Goal: Transaction & Acquisition: Download file/media

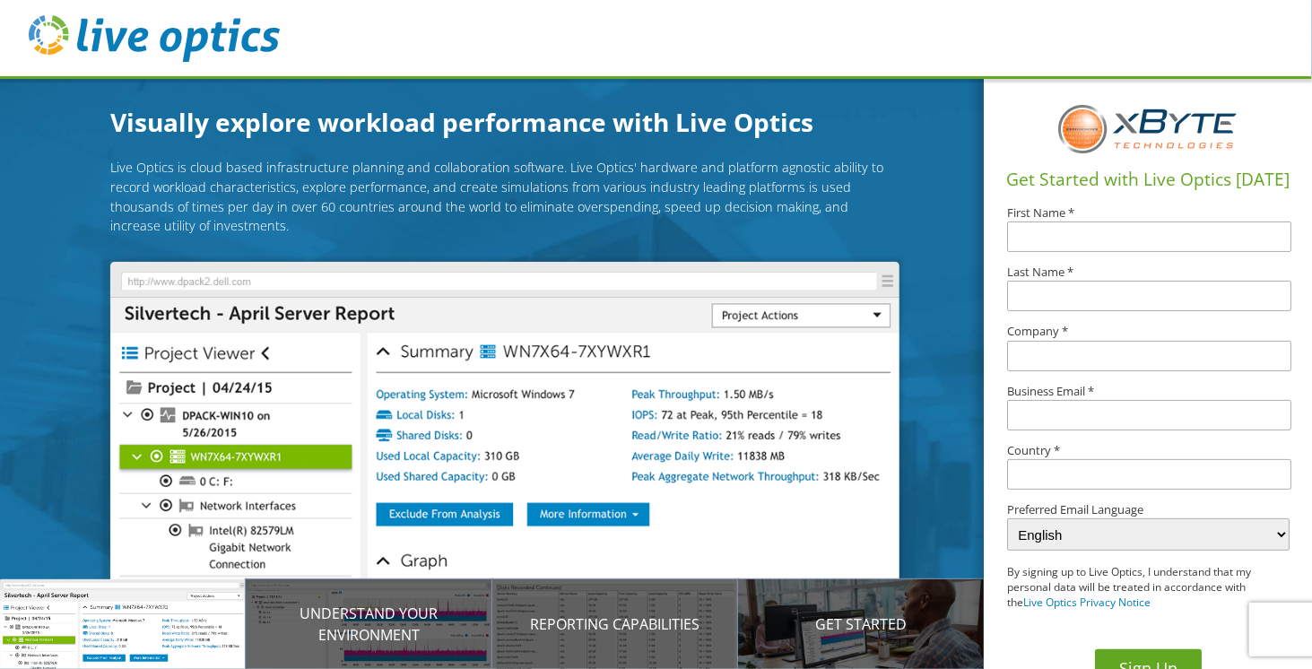
click at [1062, 233] on input "text" at bounding box center [1149, 236] width 284 height 30
type input "[PERSON_NAME]"
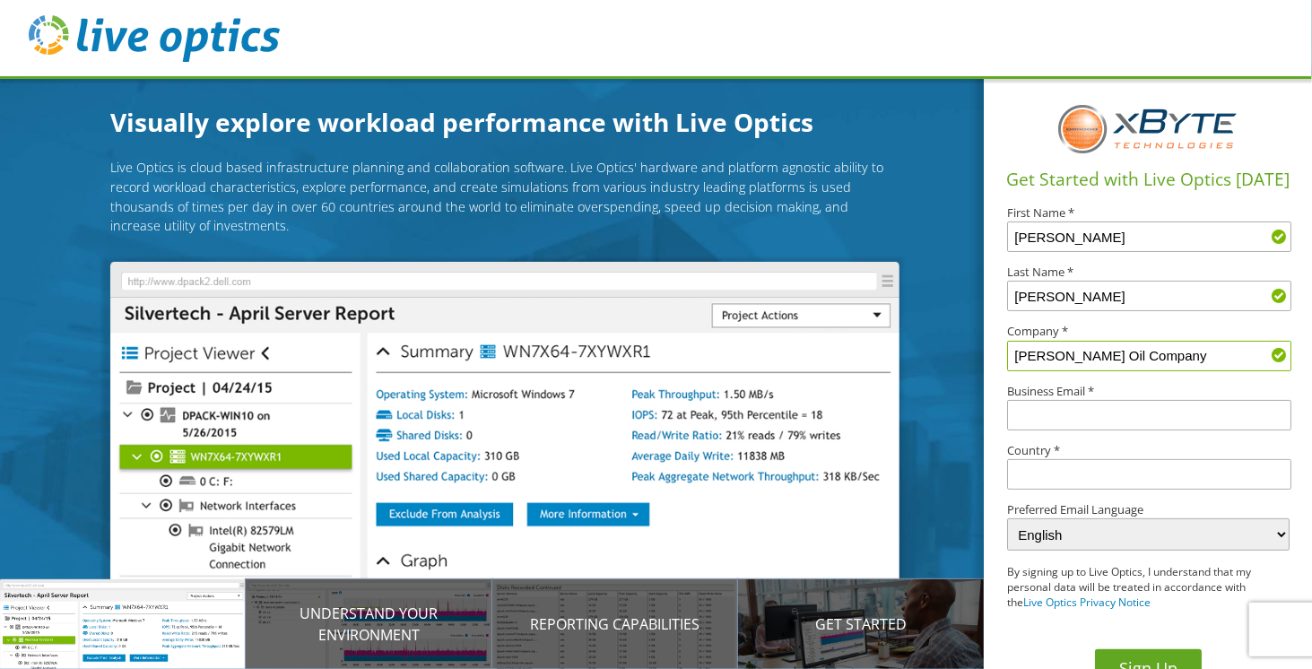
type input "[PERSON_NAME] Oil Company"
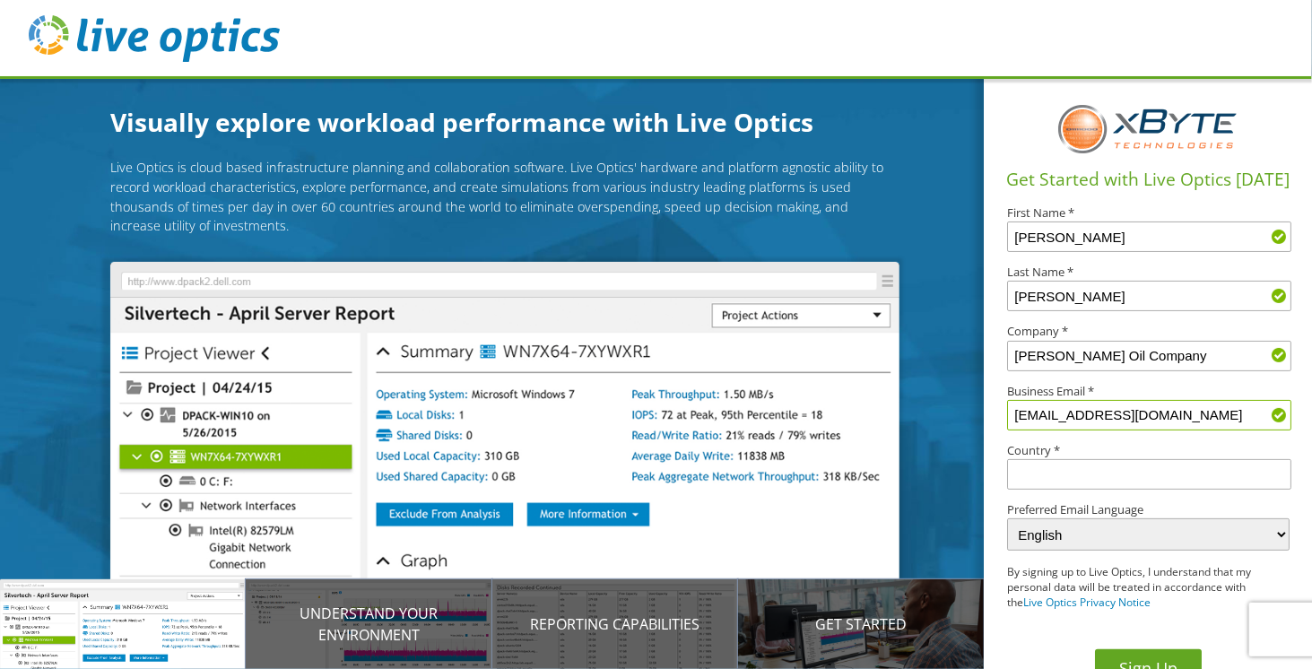
type input "[EMAIL_ADDRESS][DOMAIN_NAME]"
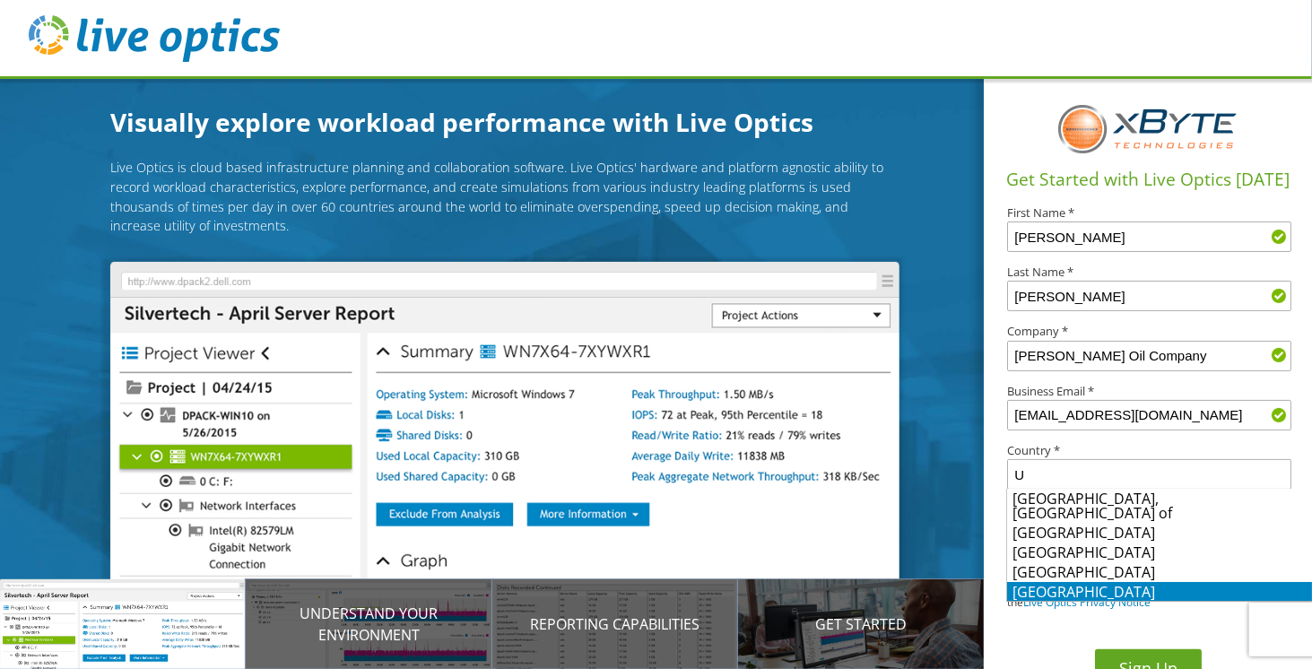
scroll to position [5, 0]
click at [1035, 596] on li "[GEOGRAPHIC_DATA]" at bounding box center [1159, 606] width 305 height 20
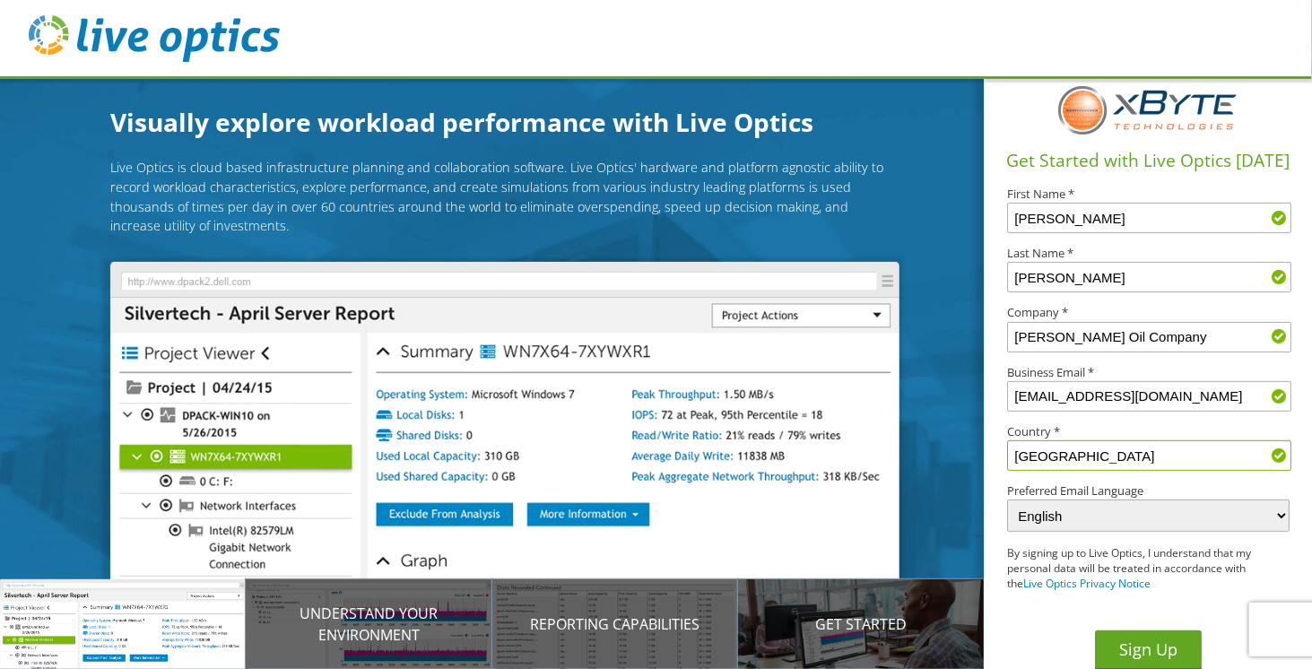
scroll to position [29, 0]
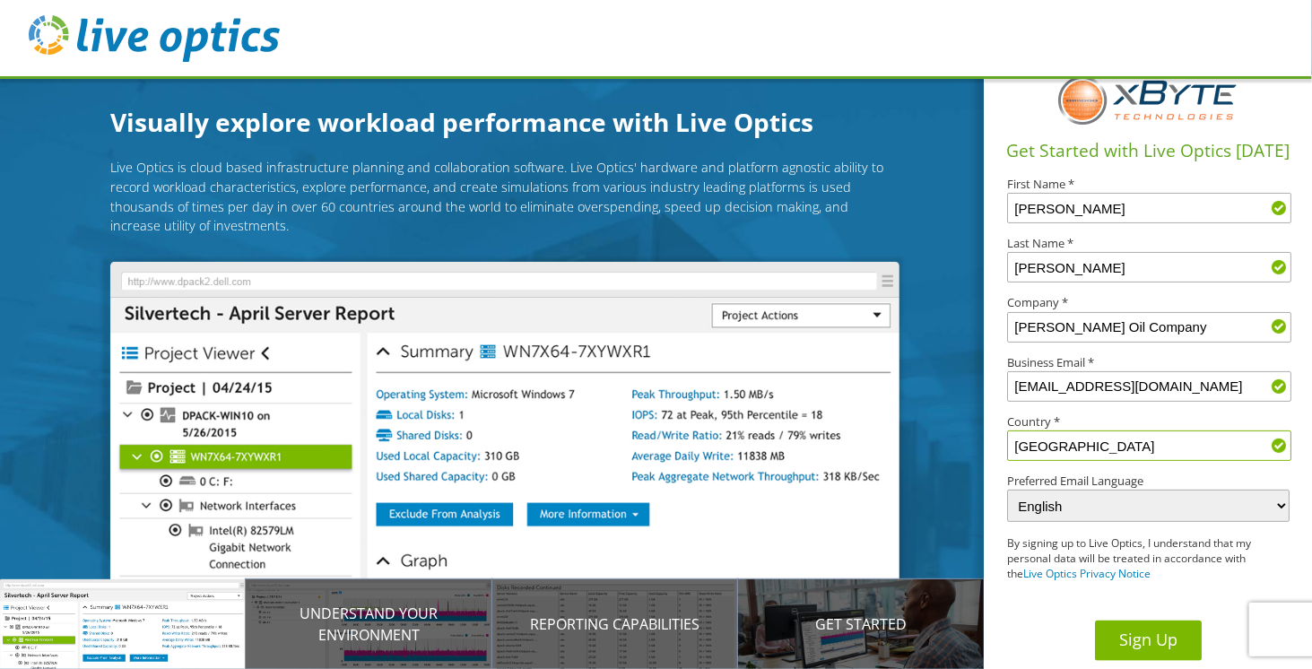
type input "[GEOGRAPHIC_DATA]"
click at [1152, 629] on button "Sign Up" at bounding box center [1148, 640] width 107 height 40
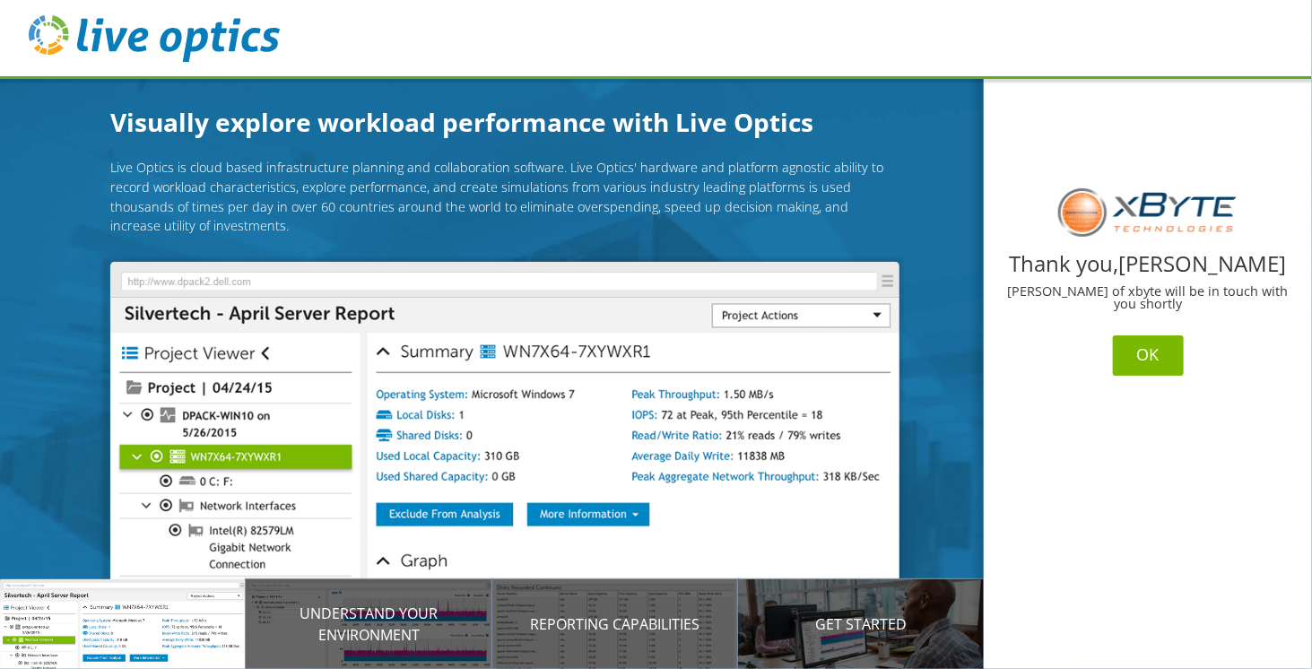
click at [1155, 353] on button "OK" at bounding box center [1148, 355] width 71 height 40
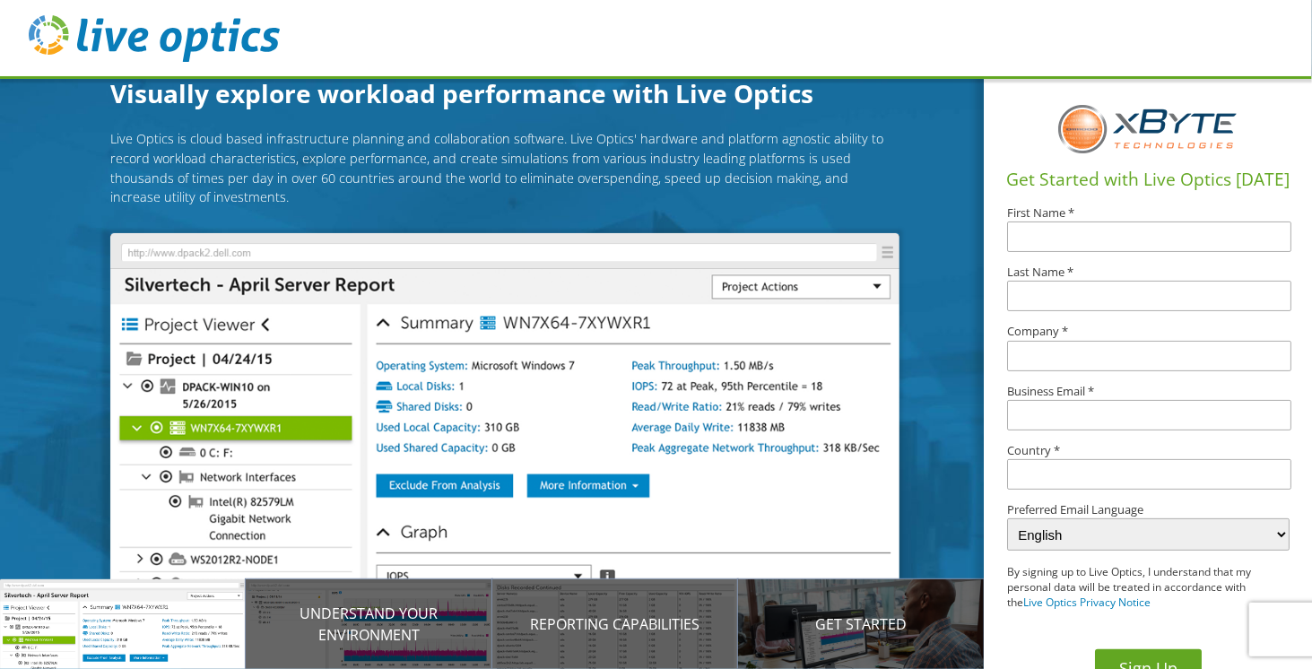
scroll to position [44, 0]
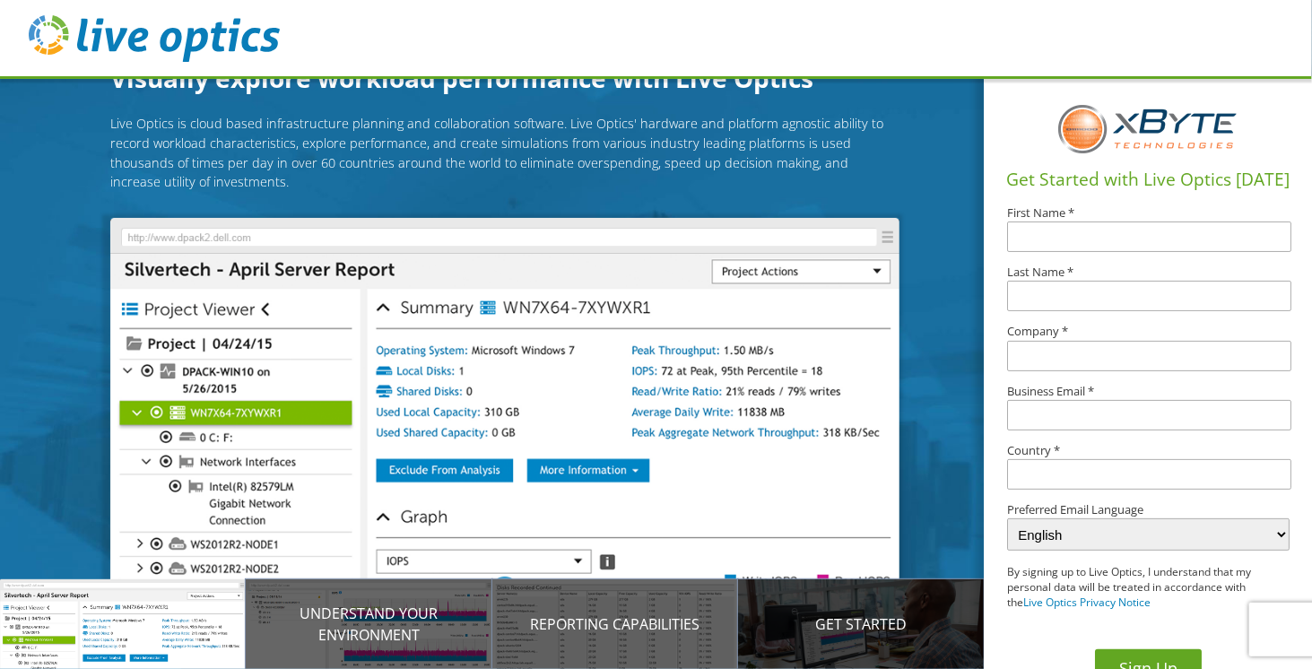
click at [848, 628] on p "Get Started" at bounding box center [861, 624] width 246 height 22
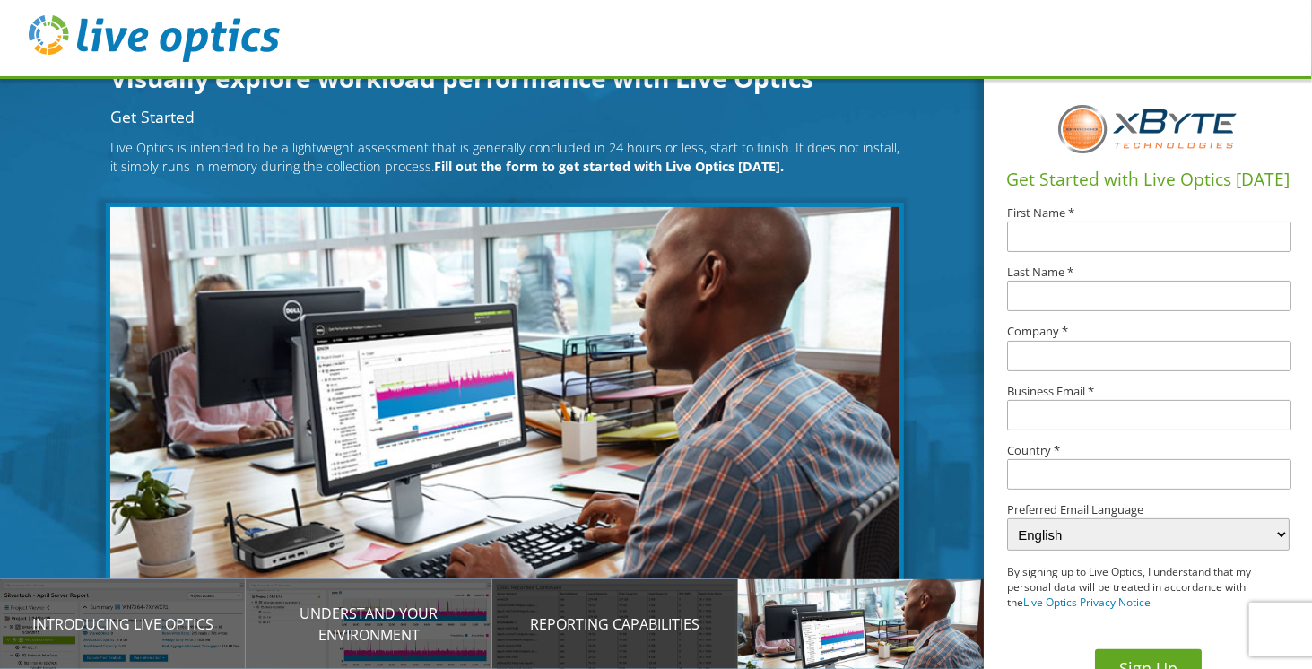
click at [656, 621] on p "Reporting Capabilities" at bounding box center [615, 624] width 246 height 22
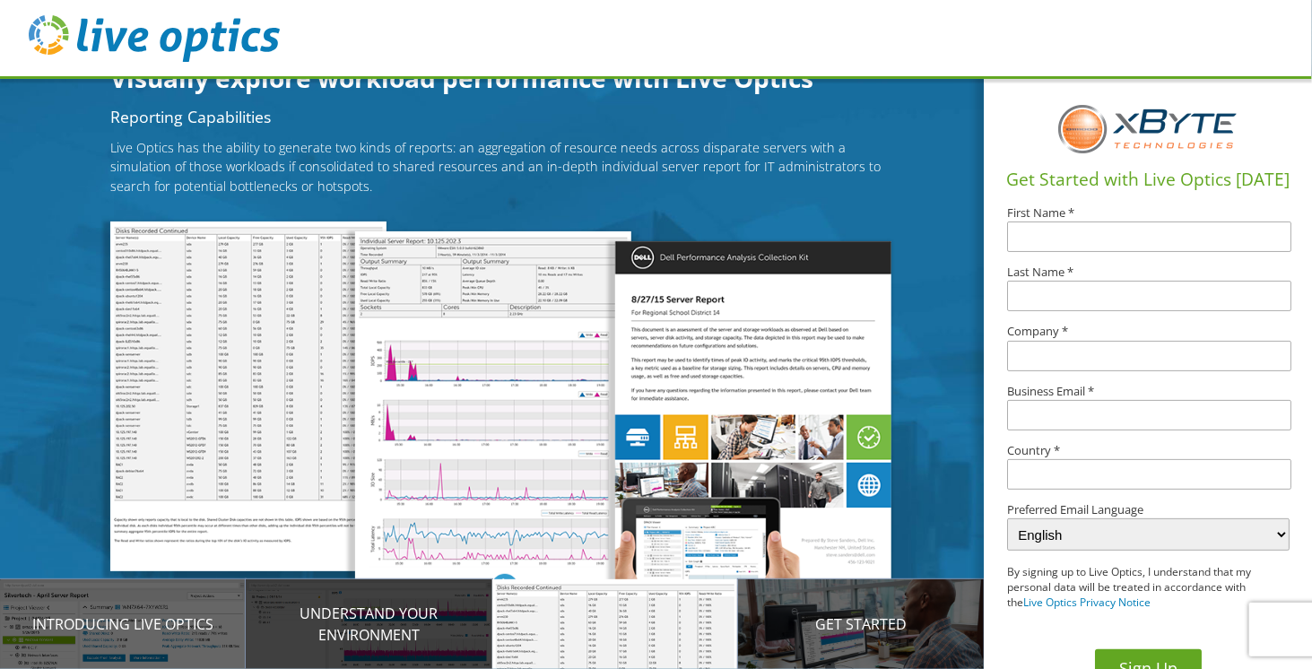
click at [403, 627] on p "Understand your environment" at bounding box center [369, 623] width 246 height 43
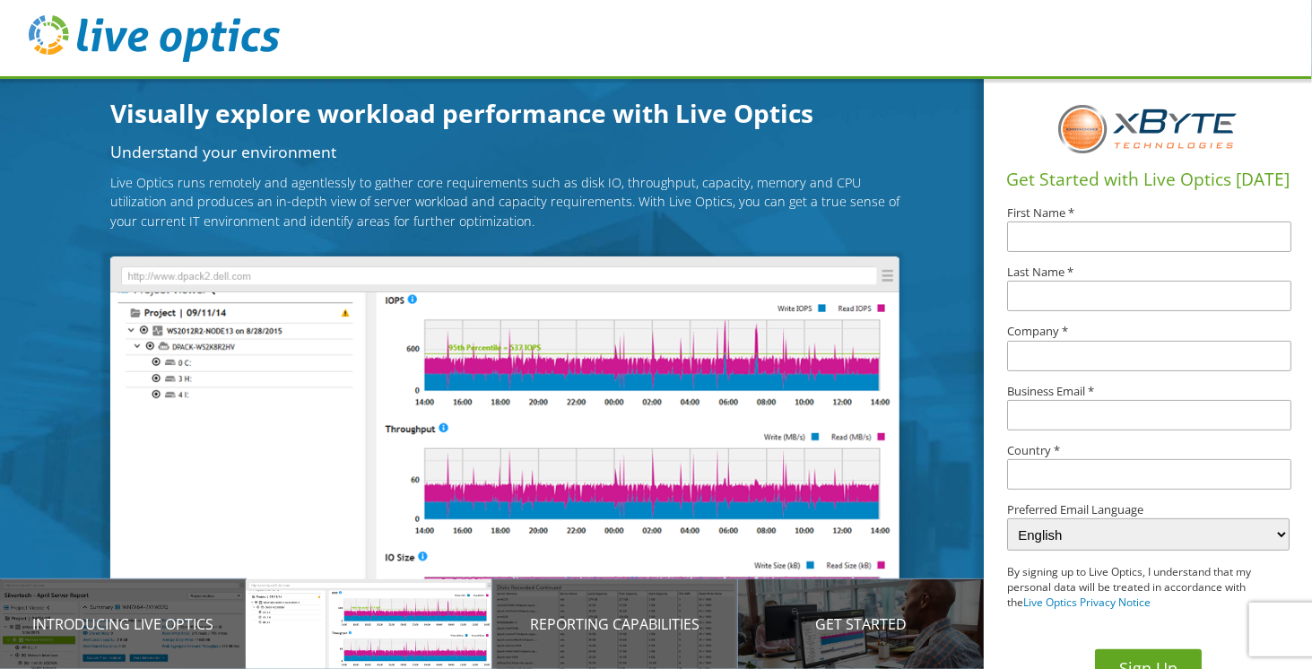
scroll to position [0, 0]
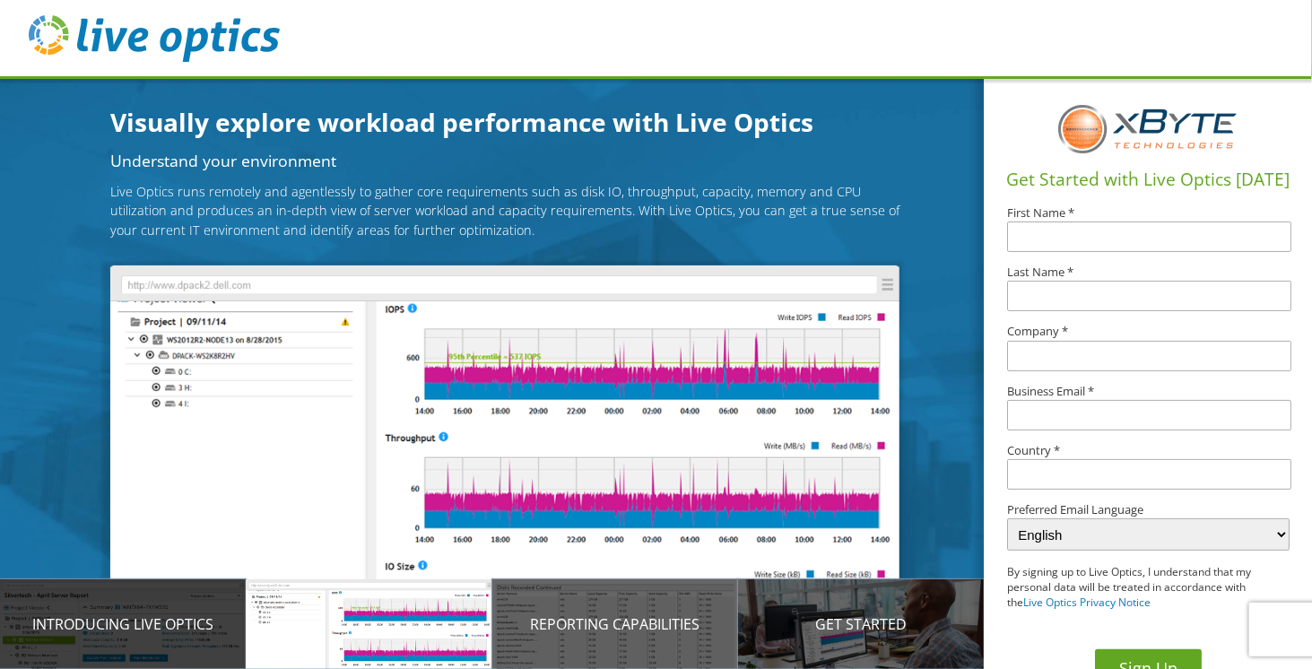
click at [107, 609] on div "Introducing Live Optics" at bounding box center [123, 624] width 246 height 90
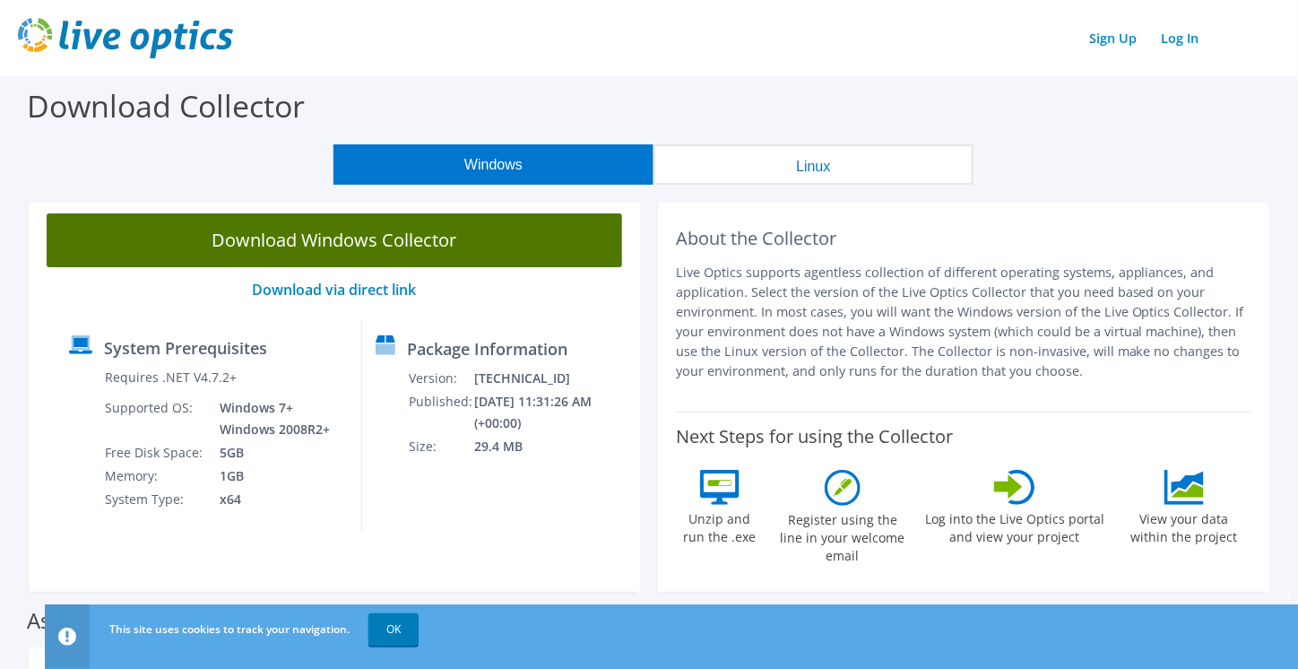
click at [338, 232] on link "Download Windows Collector" at bounding box center [335, 240] width 576 height 54
